Goal: Task Accomplishment & Management: Use online tool/utility

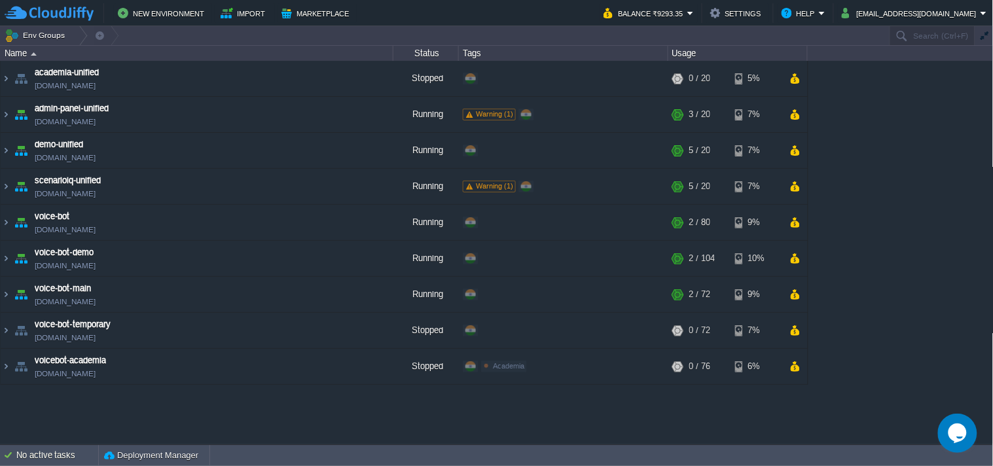
click at [914, 302] on div "academia-unified [DOMAIN_NAME] Stopped + Add to Env Group RAM 0% CPU 0% 0 / 20 …" at bounding box center [497, 252] width 994 height 383
click at [5, 180] on img at bounding box center [6, 186] width 10 height 35
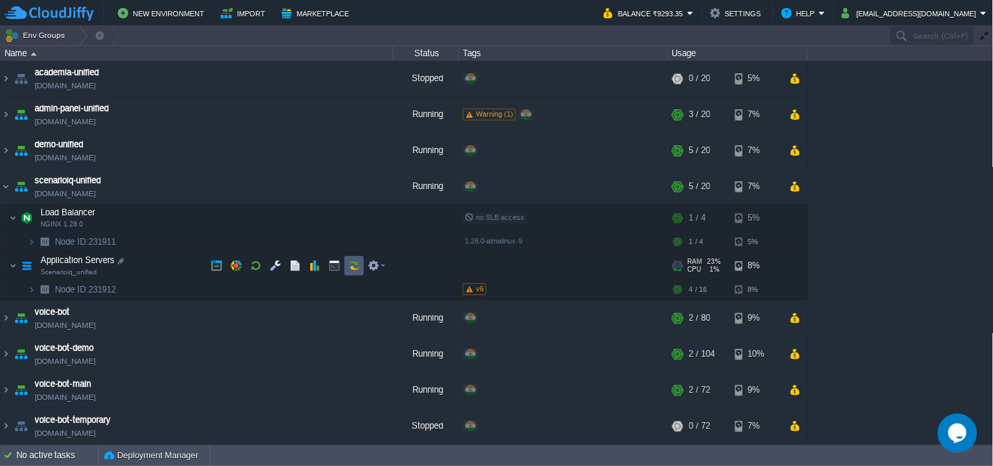
click at [349, 269] on button "button" at bounding box center [354, 266] width 12 height 12
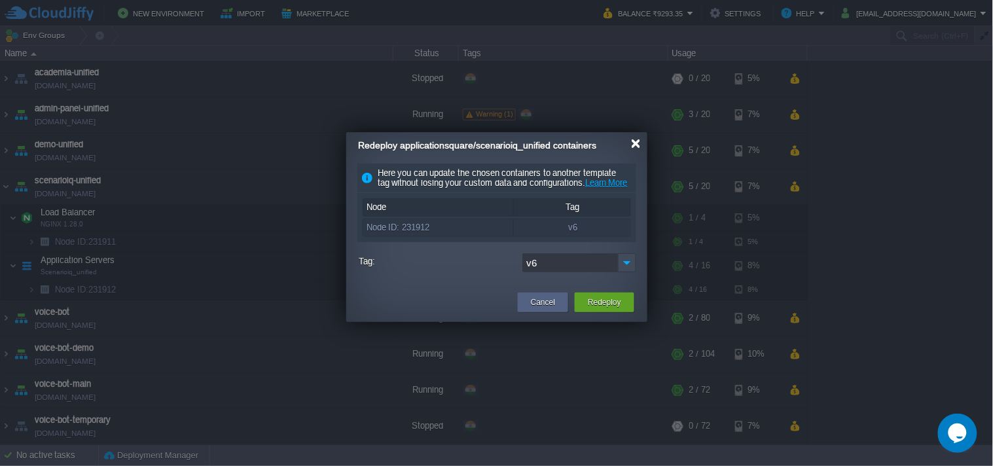
click at [632, 147] on div at bounding box center [636, 144] width 10 height 10
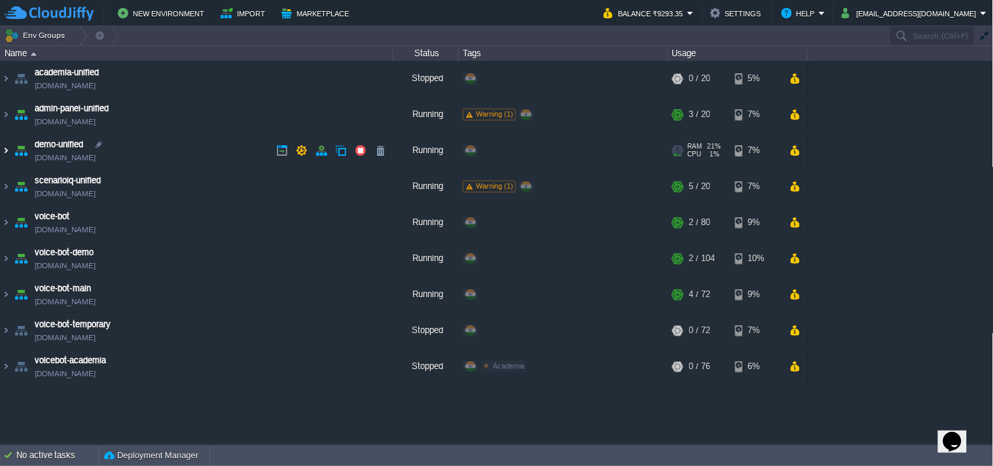
click at [8, 154] on img at bounding box center [6, 150] width 10 height 35
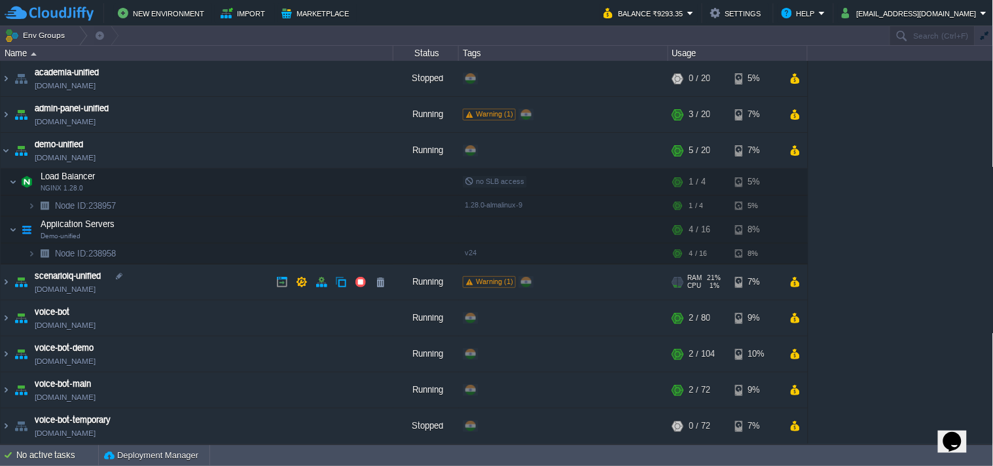
scroll to position [37, 0]
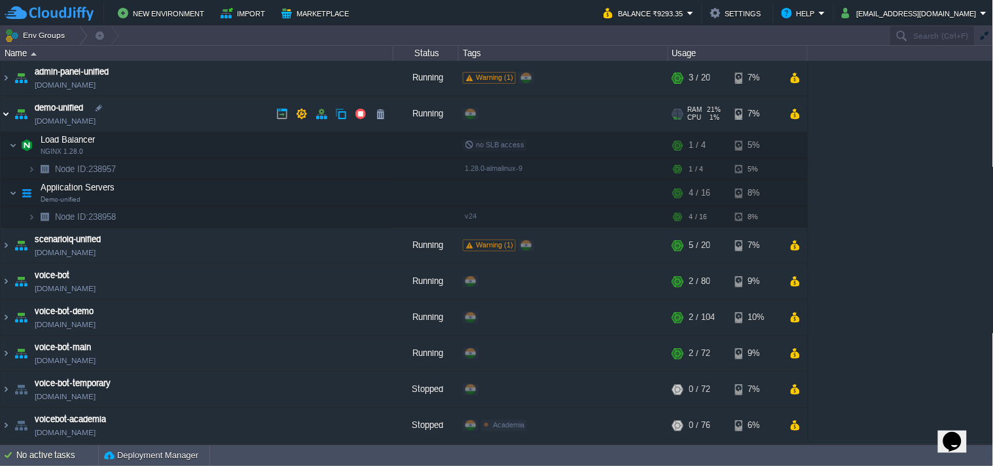
click at [2, 102] on img at bounding box center [6, 113] width 10 height 35
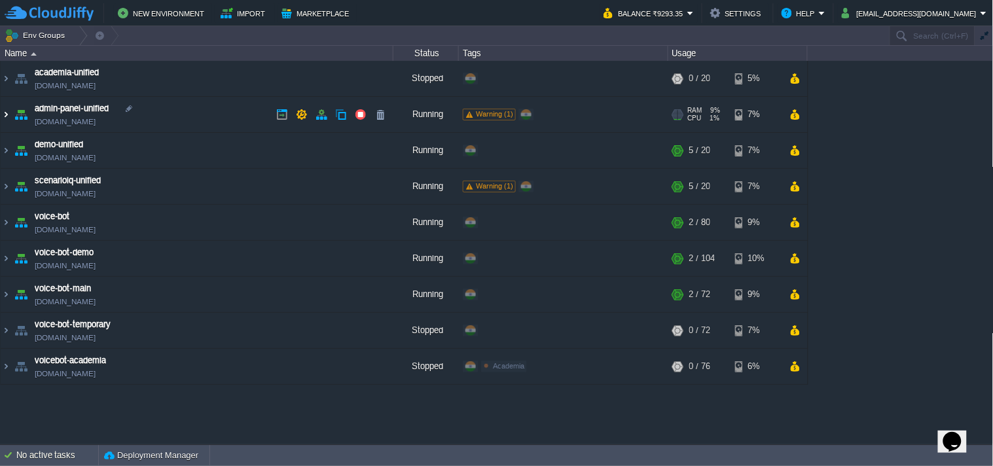
scroll to position [0, 0]
click at [10, 293] on img at bounding box center [6, 294] width 10 height 35
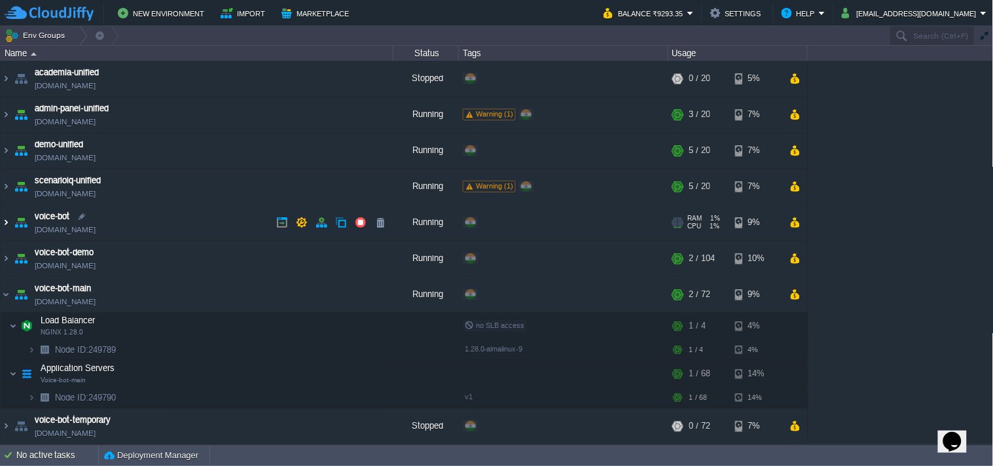
click at [0, 223] on table "academia-unified [DOMAIN_NAME] Stopped + Add to Env Group RAM 0% CPU 0% 0 / 20 …" at bounding box center [404, 271] width 808 height 420
click at [3, 224] on img at bounding box center [6, 222] width 10 height 35
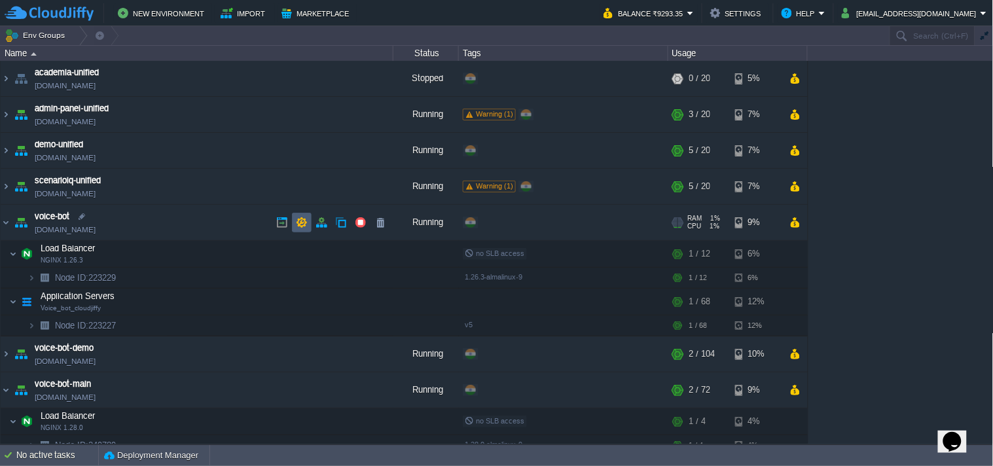
click at [302, 219] on button "button" at bounding box center [302, 223] width 12 height 12
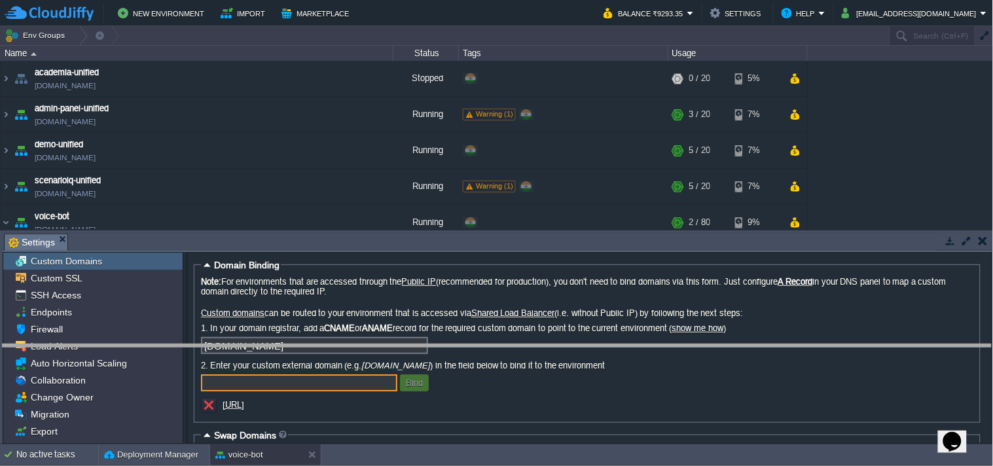
drag, startPoint x: 806, startPoint y: 236, endPoint x: 782, endPoint y: 367, distance: 133.0
click at [782, 367] on body "New Environment Import Marketplace Bonus ₹0.00 Upgrade Account Balance ₹9293.35…" at bounding box center [496, 233] width 993 height 466
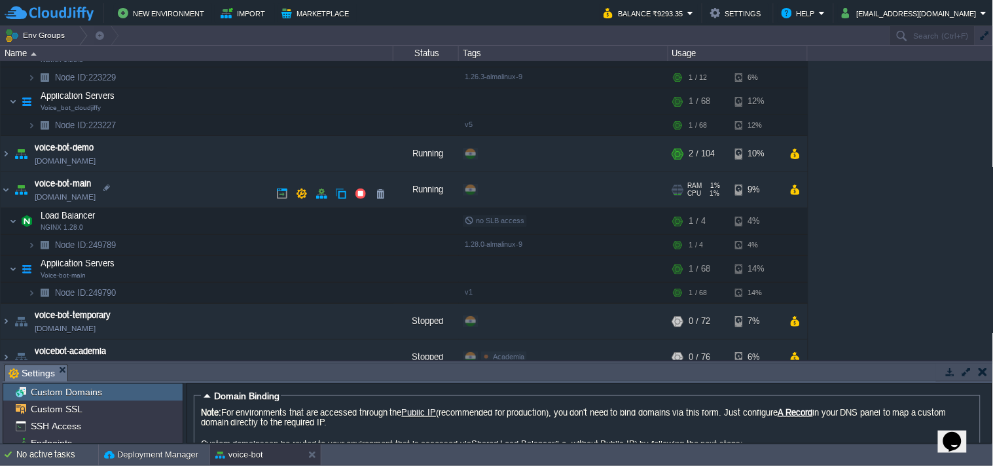
scroll to position [217, 0]
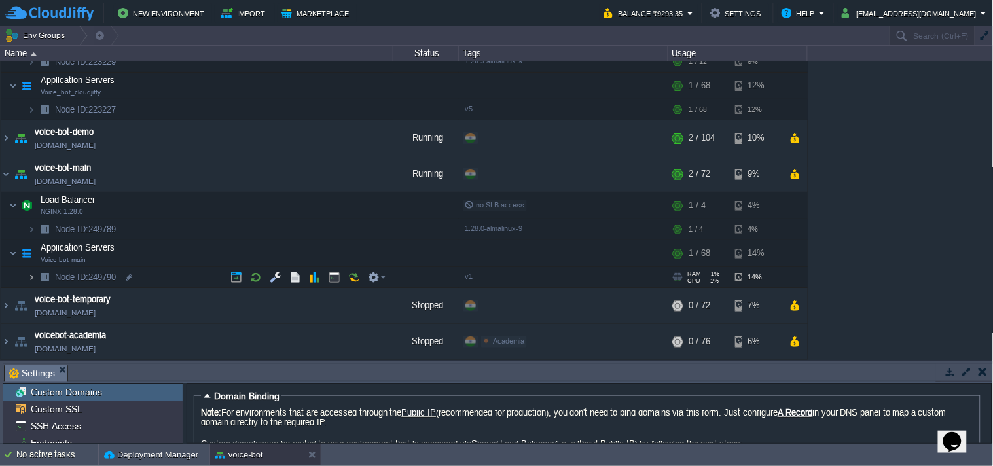
click at [28, 278] on img at bounding box center [31, 277] width 8 height 20
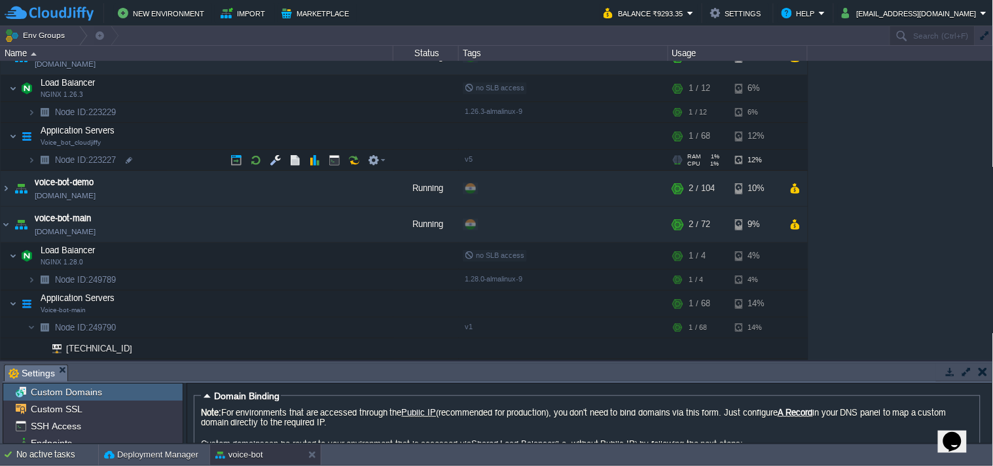
scroll to position [144, 0]
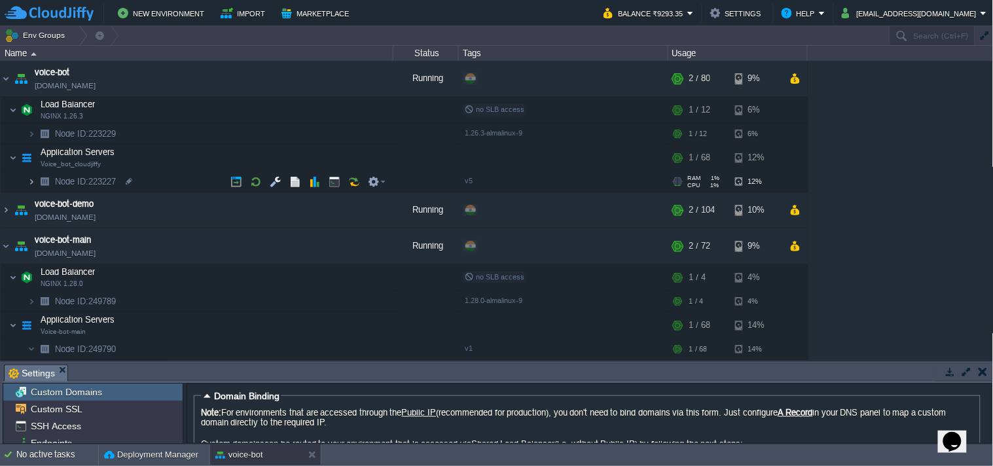
click at [30, 180] on img at bounding box center [31, 181] width 8 height 20
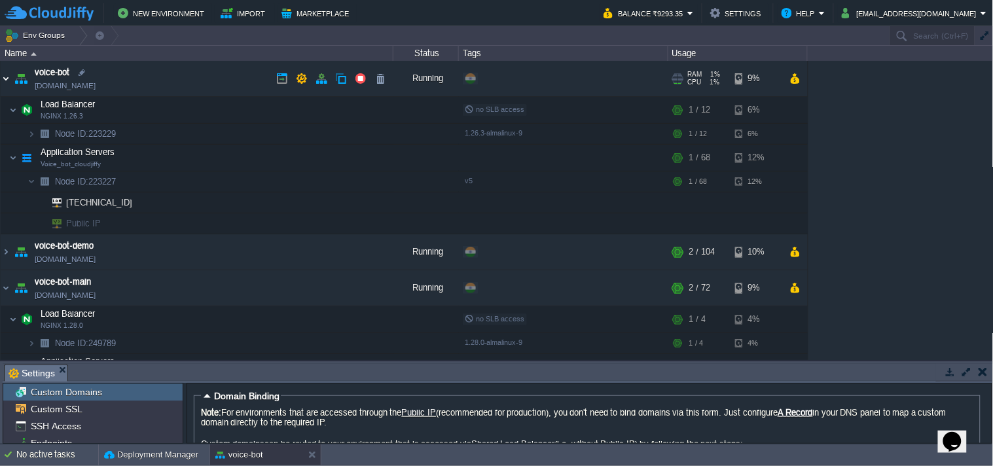
click at [2, 82] on img at bounding box center [6, 78] width 10 height 35
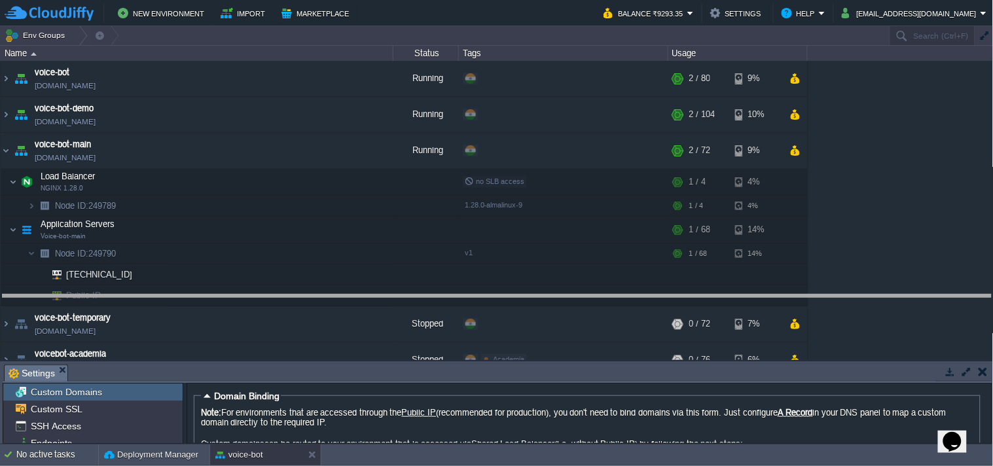
drag, startPoint x: 803, startPoint y: 371, endPoint x: 780, endPoint y: 308, distance: 67.5
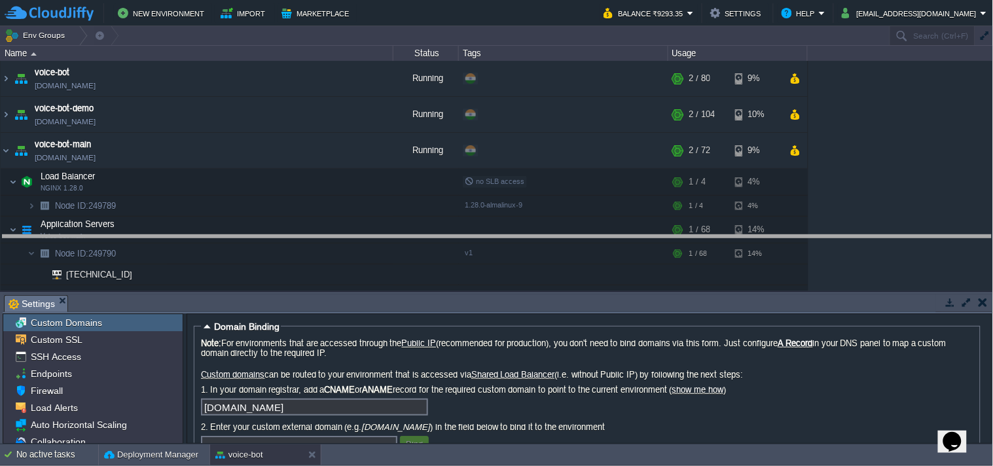
drag, startPoint x: 838, startPoint y: 304, endPoint x: 819, endPoint y: 242, distance: 64.2
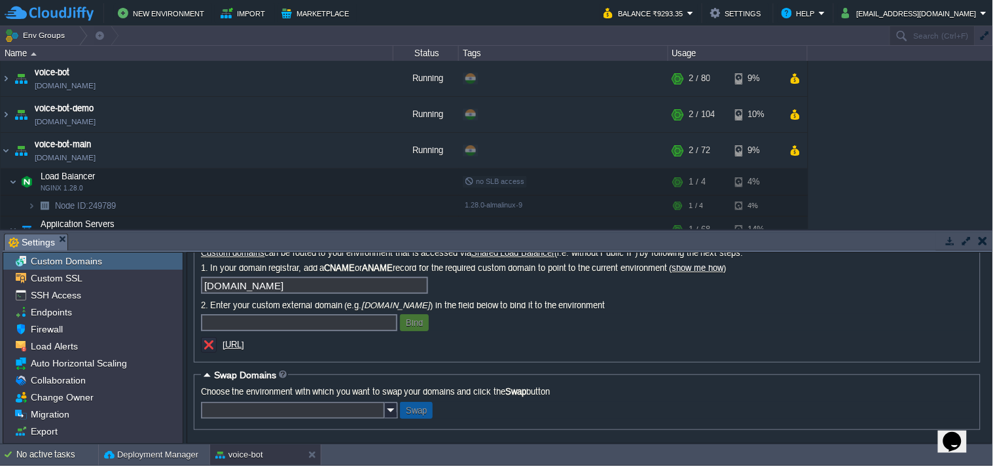
scroll to position [0, 0]
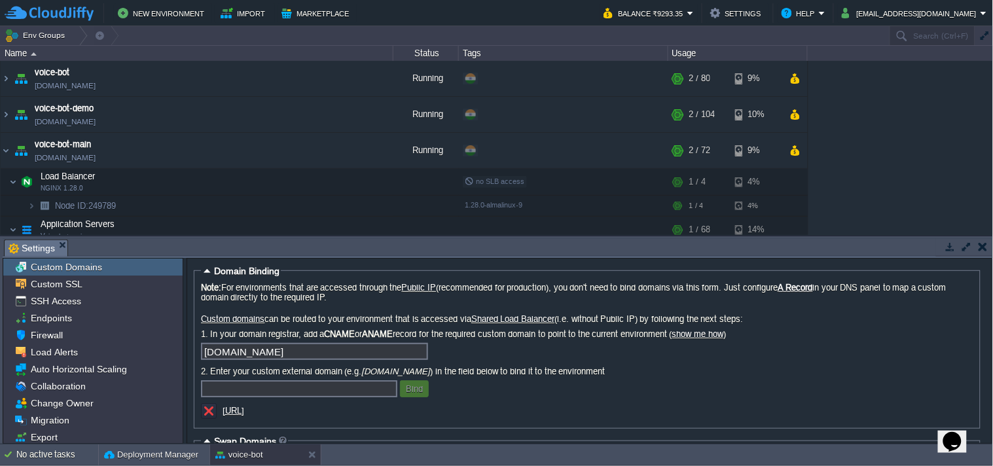
click at [947, 249] on button "button" at bounding box center [950, 247] width 12 height 12
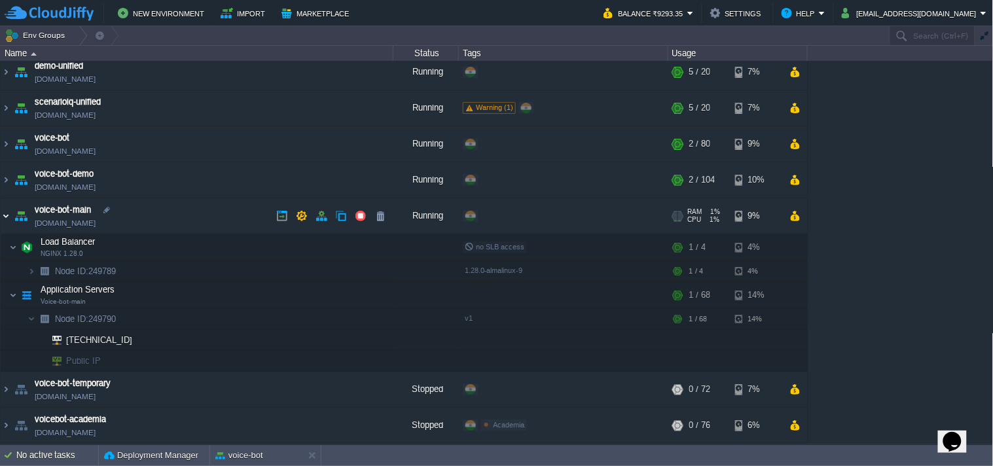
click at [4, 215] on img at bounding box center [6, 215] width 10 height 35
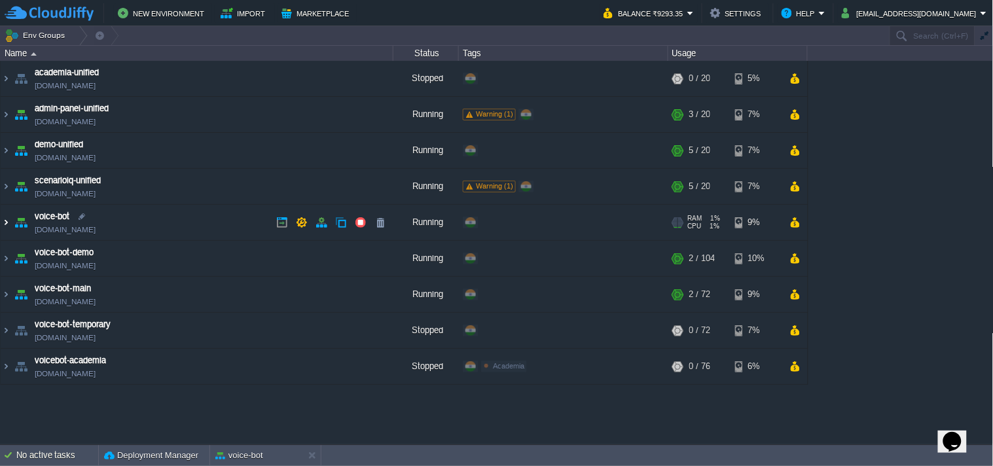
scroll to position [0, 0]
click at [18, 296] on img at bounding box center [21, 294] width 18 height 35
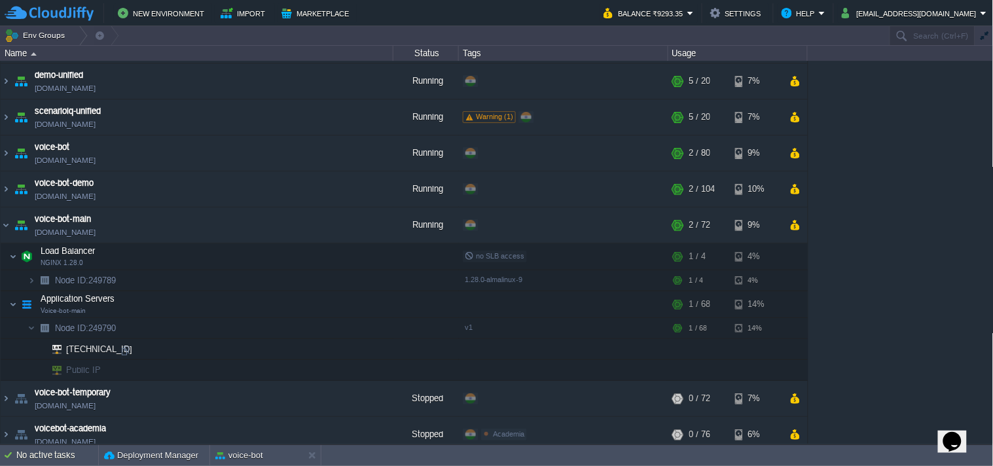
scroll to position [73, 0]
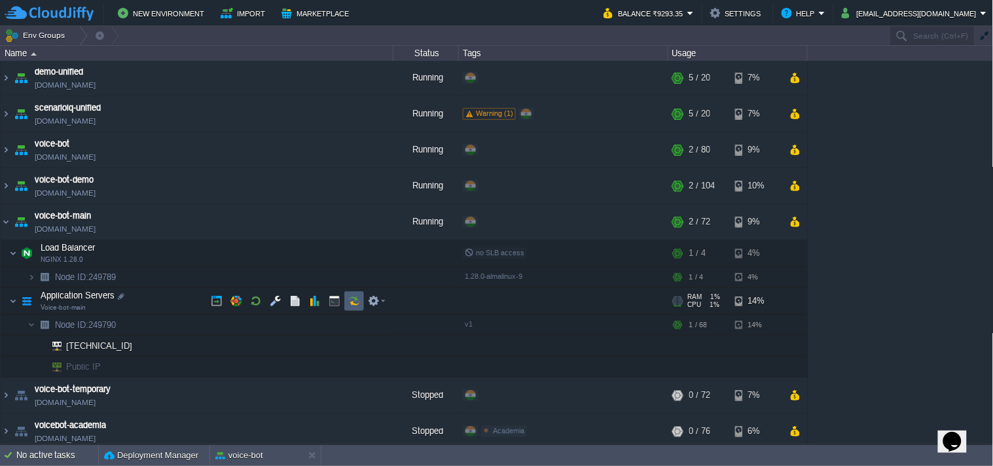
click at [362, 301] on td at bounding box center [354, 301] width 20 height 20
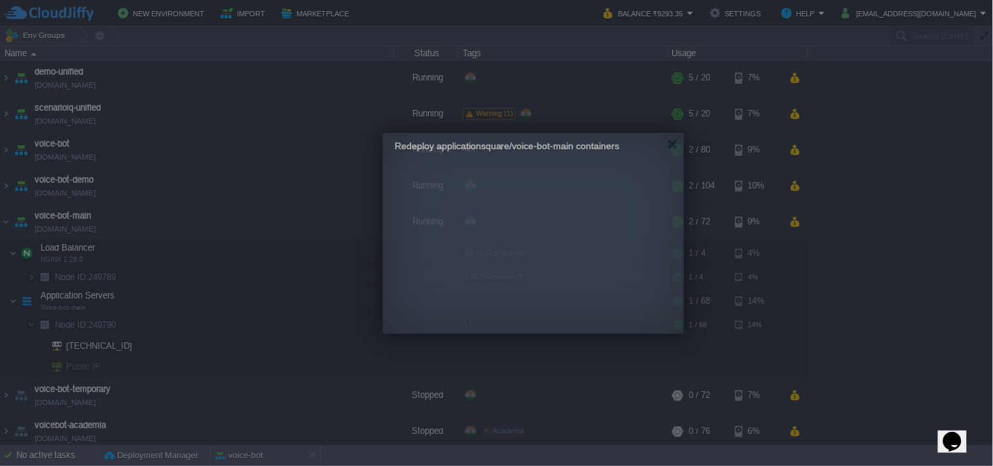
drag, startPoint x: 481, startPoint y: 152, endPoint x: 524, endPoint y: 152, distance: 42.5
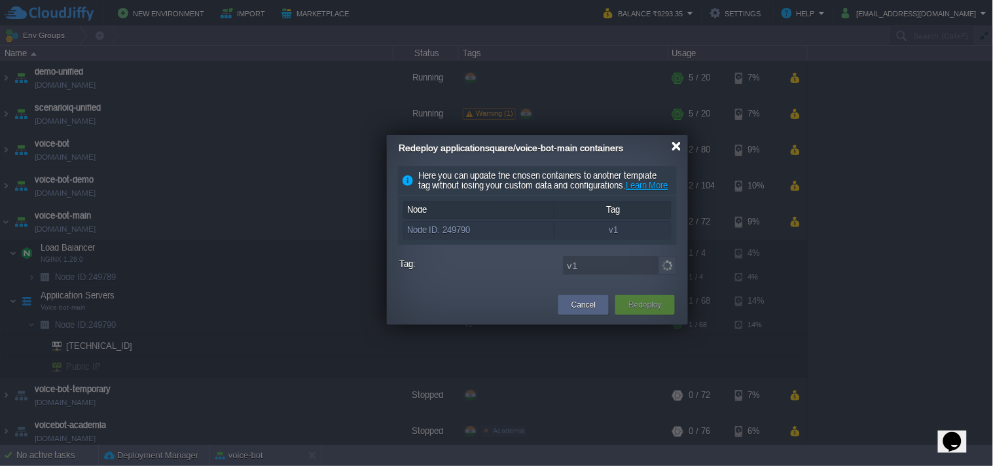
click at [674, 147] on div at bounding box center [677, 146] width 10 height 10
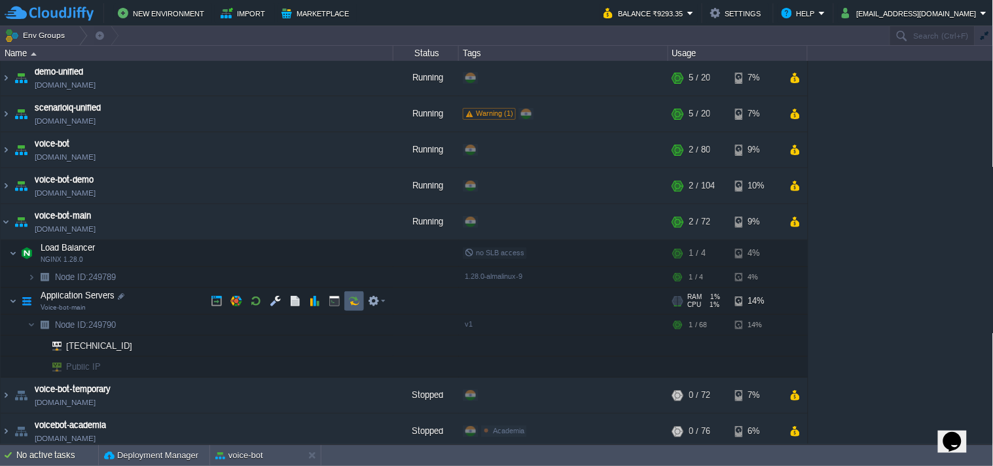
click at [361, 304] on td at bounding box center [354, 301] width 20 height 20
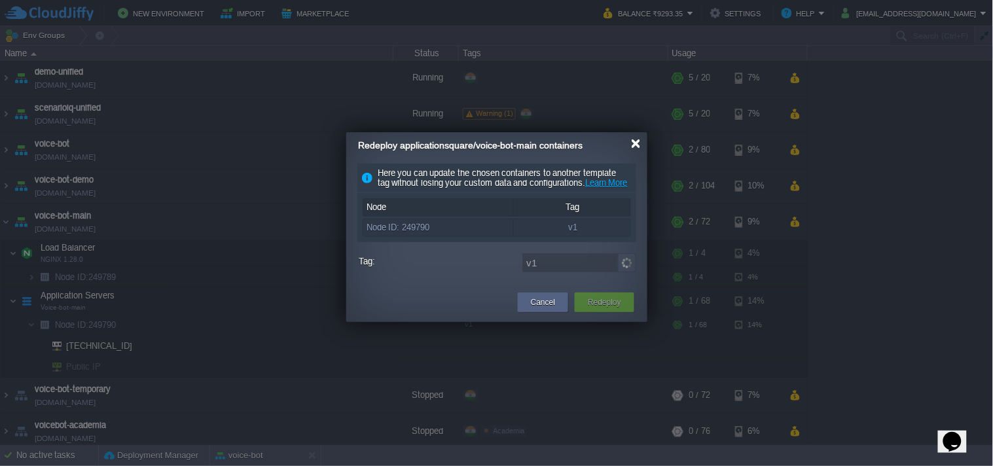
click at [637, 145] on div at bounding box center [636, 144] width 10 height 10
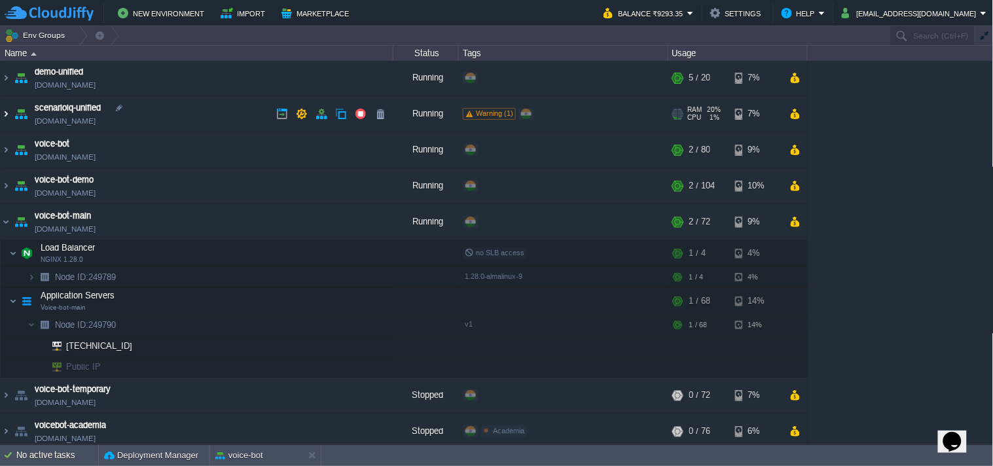
click at [8, 115] on img at bounding box center [6, 113] width 10 height 35
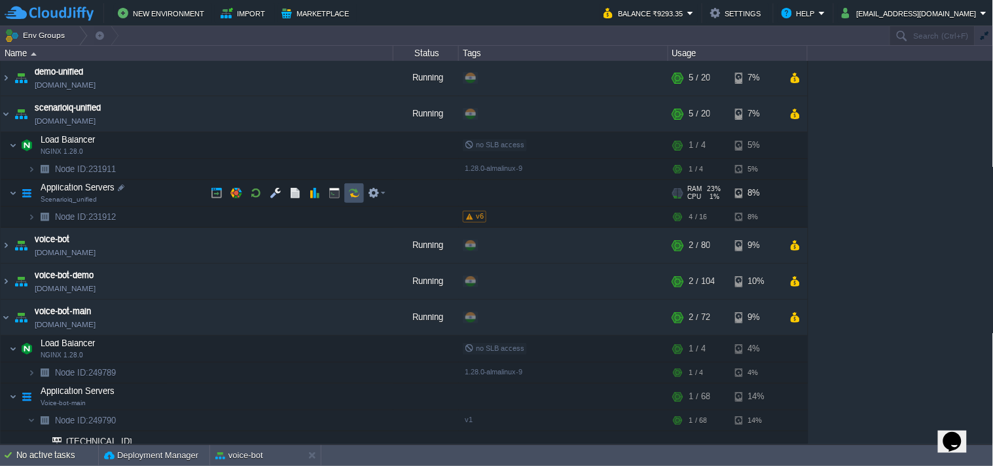
click at [348, 192] on button "button" at bounding box center [354, 193] width 12 height 12
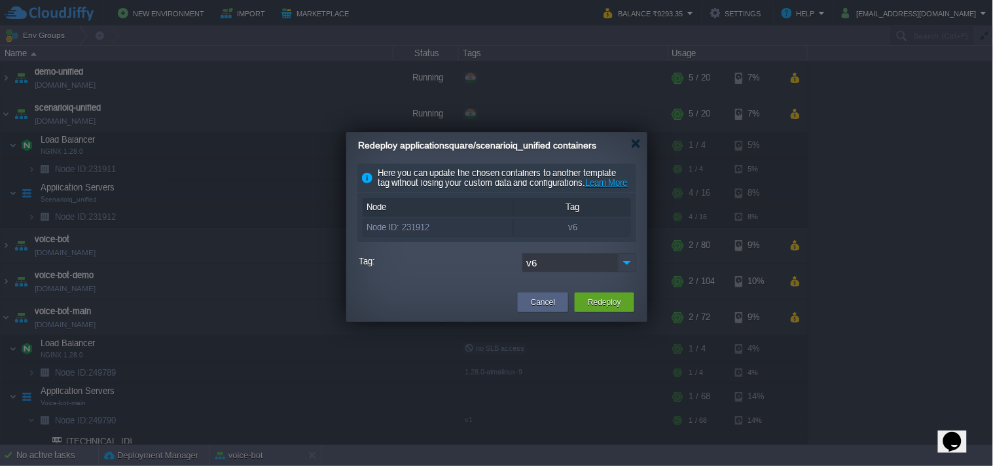
click at [626, 272] on img at bounding box center [627, 262] width 18 height 19
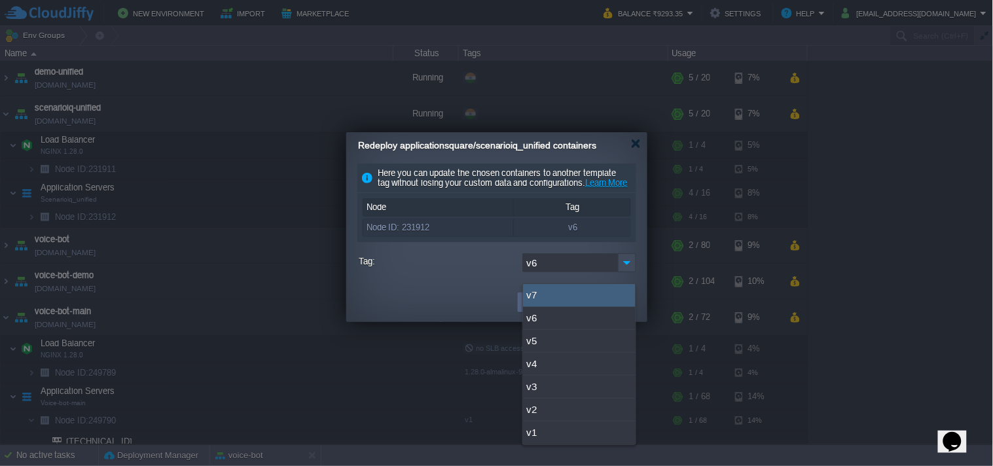
click at [586, 296] on div "v7" at bounding box center [579, 295] width 113 height 23
type input "v7"
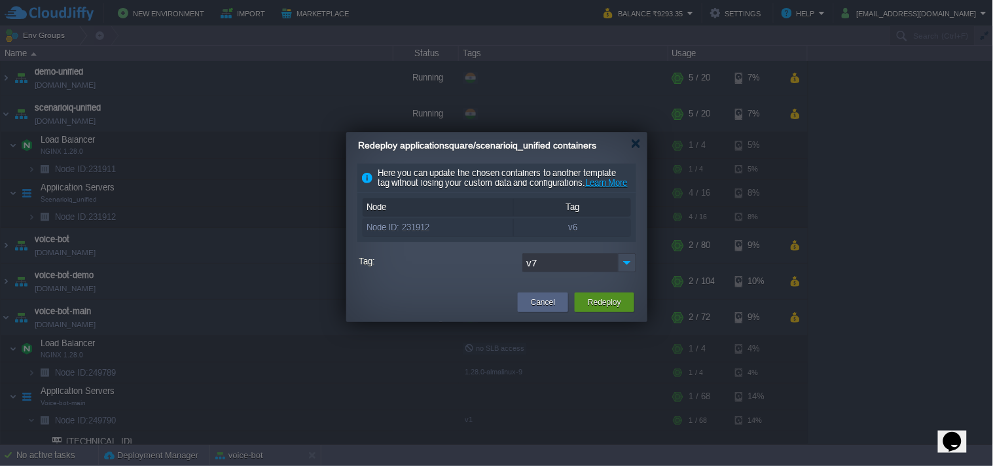
click at [596, 308] on button "Redeploy" at bounding box center [604, 302] width 33 height 13
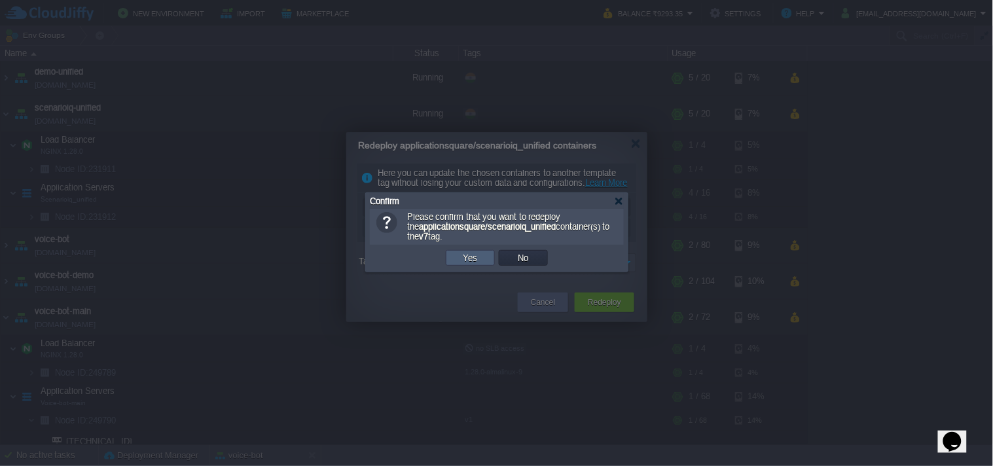
click at [482, 260] on td "Yes" at bounding box center [470, 258] width 49 height 16
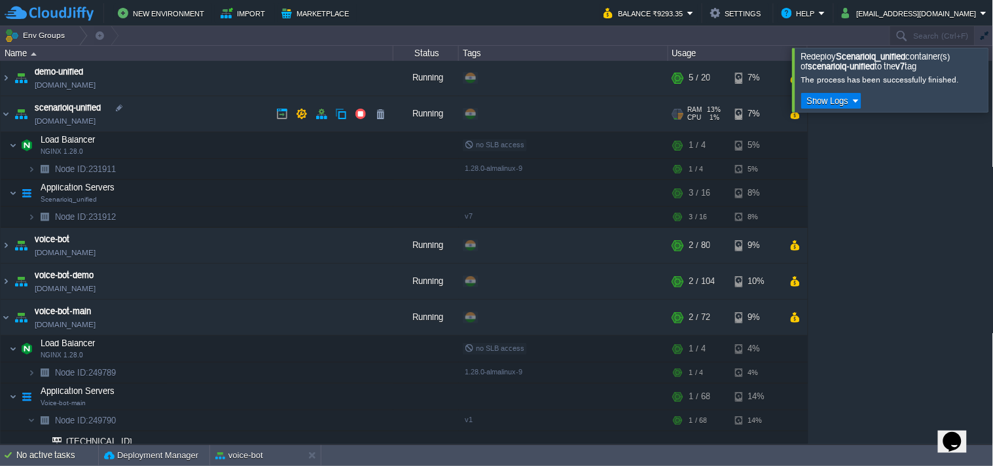
drag, startPoint x: 117, startPoint y: 116, endPoint x: 119, endPoint y: 129, distance: 13.3
click at [96, 116] on link "[DOMAIN_NAME]" at bounding box center [65, 121] width 61 height 13
click at [101, 110] on span "scenarioiq-unified" at bounding box center [68, 107] width 66 height 13
click at [96, 118] on link "[DOMAIN_NAME]" at bounding box center [65, 121] width 61 height 13
